Goal: Book appointment/travel/reservation

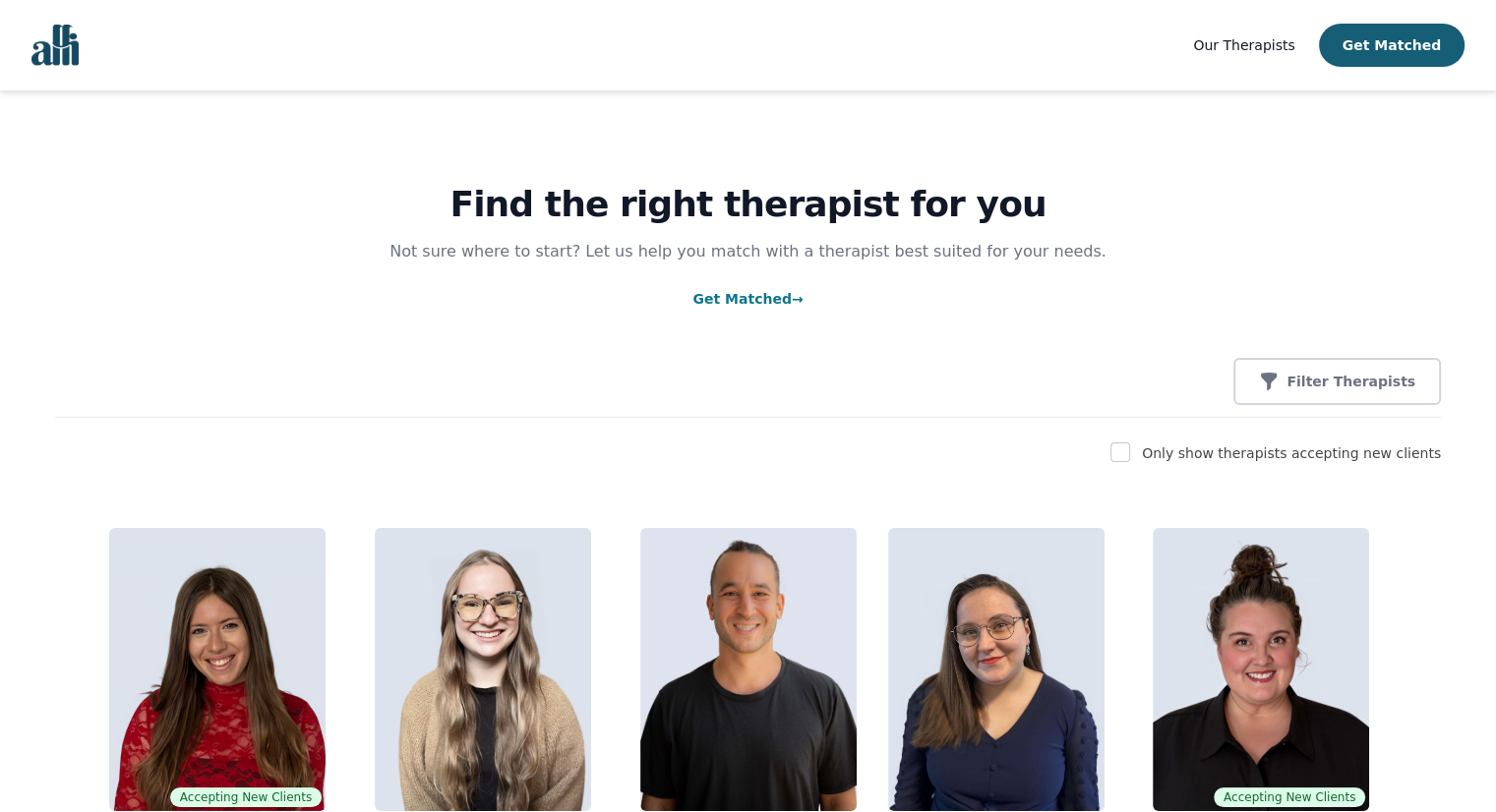
scroll to position [8814, 0]
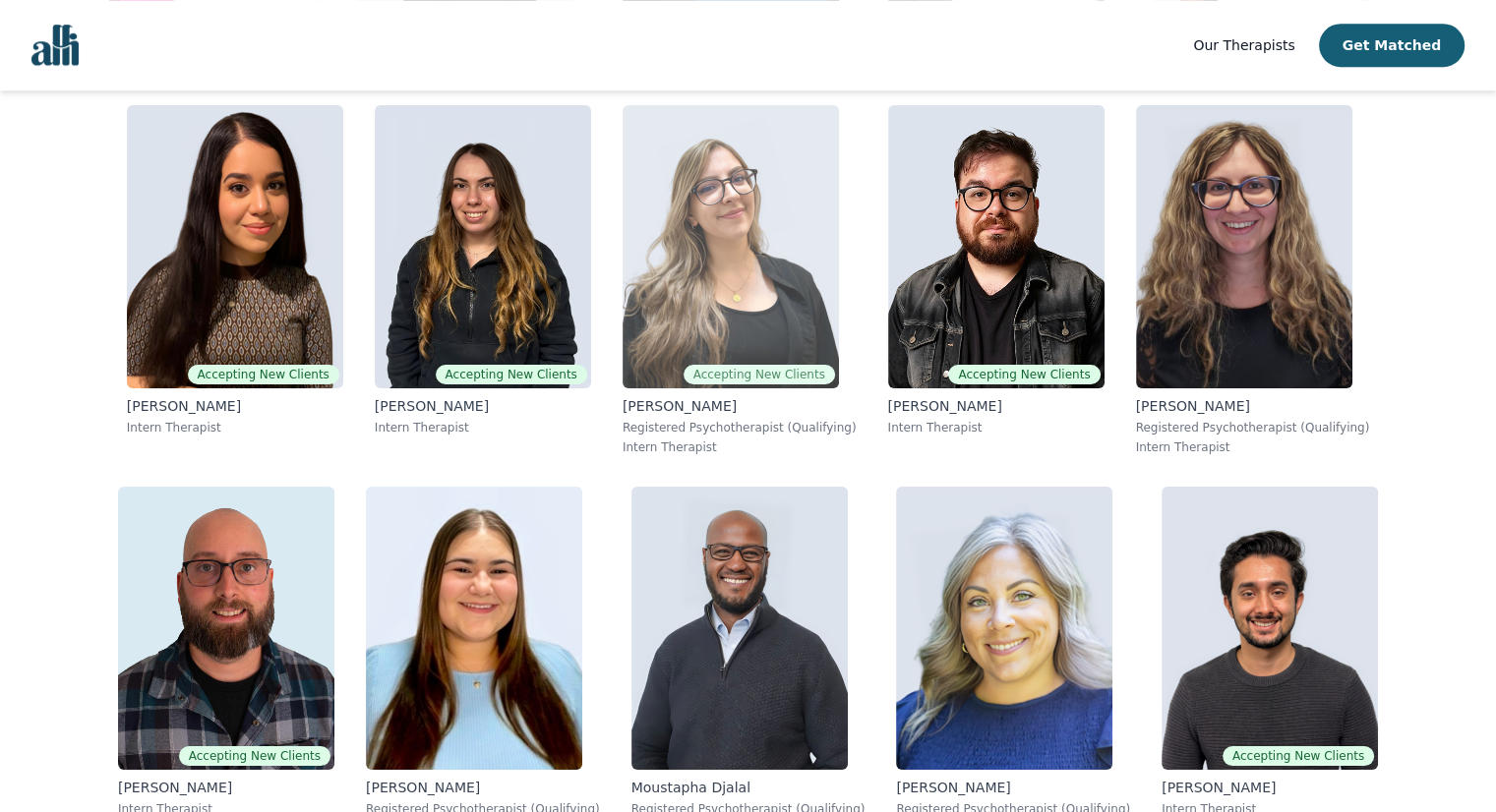
click at [765, 263] on img at bounding box center [731, 246] width 217 height 283
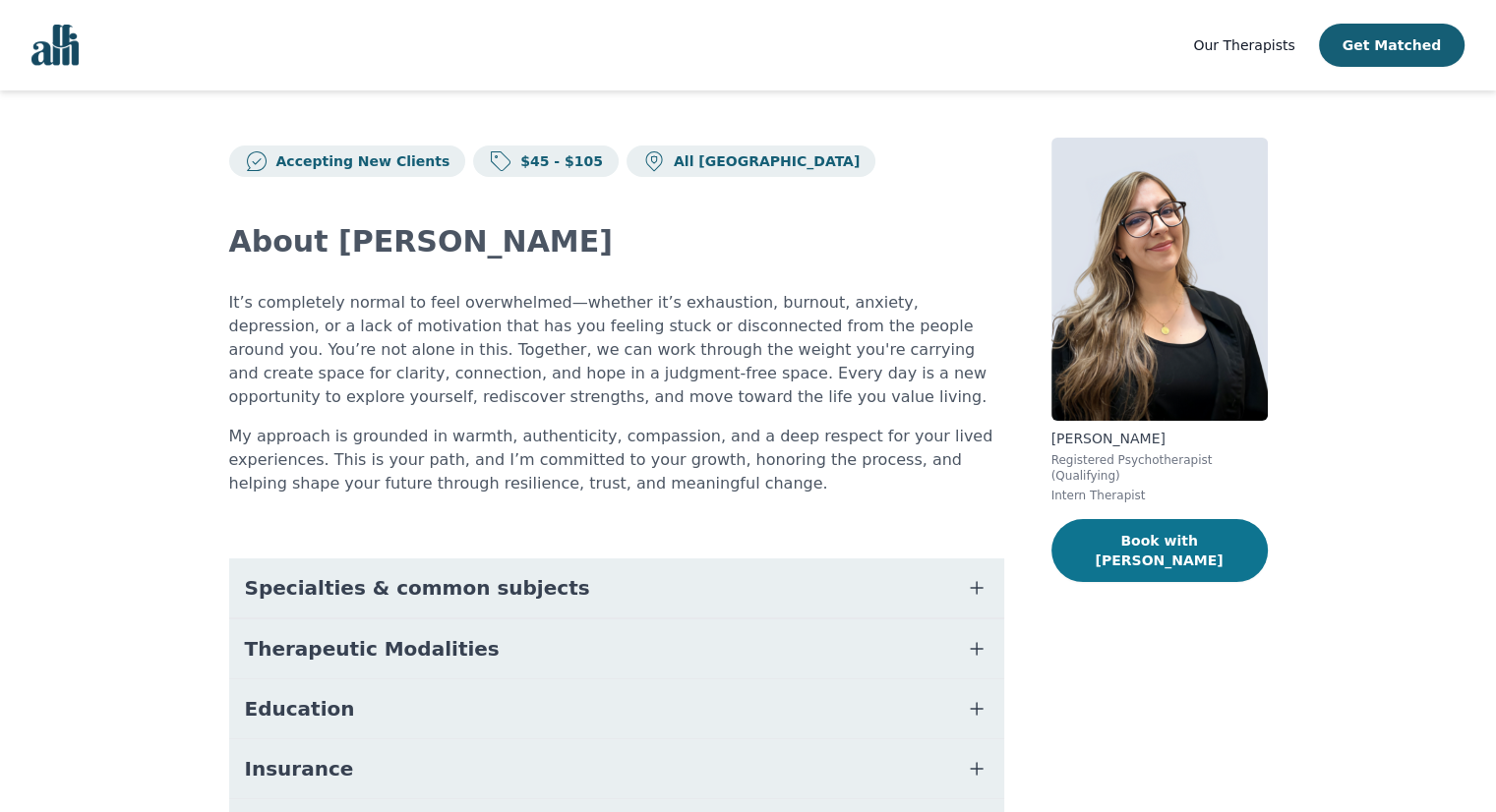
click at [1166, 528] on button "Book with [PERSON_NAME]" at bounding box center [1159, 550] width 217 height 63
